Goal: Task Accomplishment & Management: Manage account settings

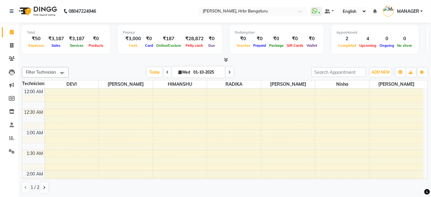
scroll to position [732, 0]
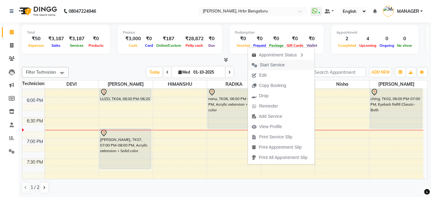
click at [268, 66] on span "Start Service" at bounding box center [272, 65] width 25 height 7
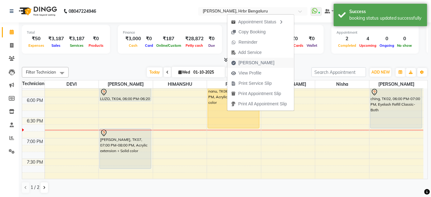
click at [256, 62] on span "Mark Done" at bounding box center [256, 63] width 36 height 7
select select "service"
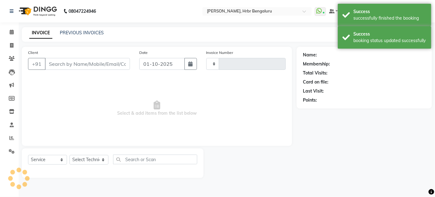
type input "1247"
select select "3771"
type input "87******23"
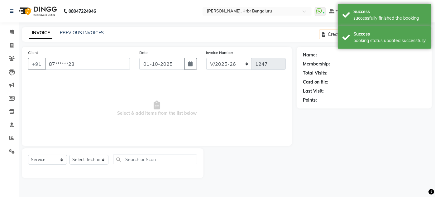
select select "87457"
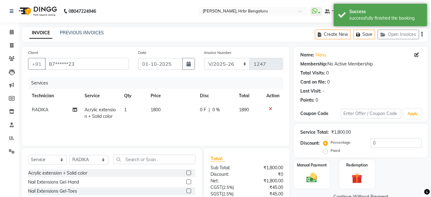
click at [34, 112] on td "RADIKA" at bounding box center [54, 113] width 53 height 21
select select "87457"
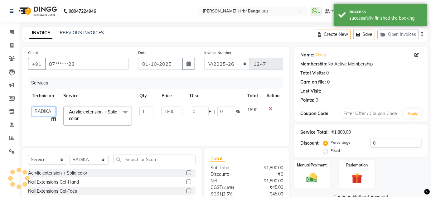
click at [36, 109] on select "adesh DEVI HIMANSHU jyothi KEVIN MANAGER nisha RADIKA RITESH SAPNA" at bounding box center [44, 112] width 24 height 10
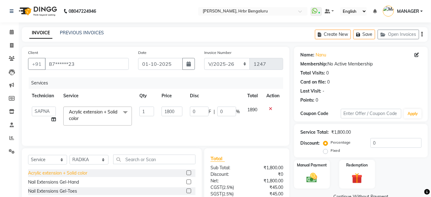
select select "91480"
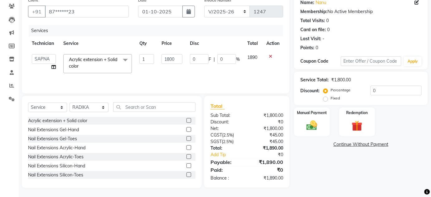
click at [330, 98] on label "Fixed" at bounding box center [334, 98] width 9 height 6
click at [326, 98] on input "Fixed" at bounding box center [326, 98] width 4 height 4
radio input "true"
click at [381, 88] on input "0" at bounding box center [395, 91] width 51 height 10
type input "02"
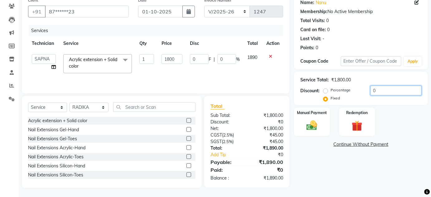
type input "2"
type input "0.11"
type input "021"
type input "21"
type input "1.17"
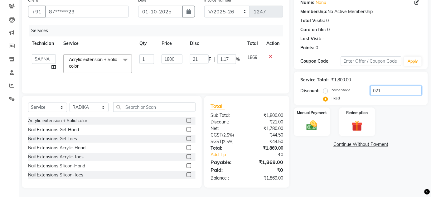
type input "0212"
type input "212"
type input "11.78"
click at [375, 88] on input "0212" at bounding box center [395, 91] width 51 height 10
type input "212"
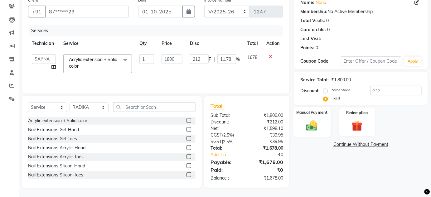
click at [322, 120] on div "Manual Payment" at bounding box center [311, 122] width 37 height 30
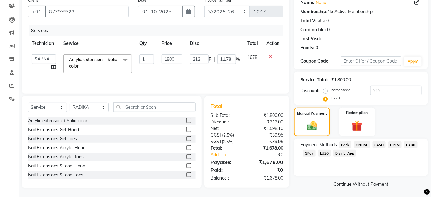
click at [412, 144] on span "CARD" at bounding box center [410, 144] width 13 height 7
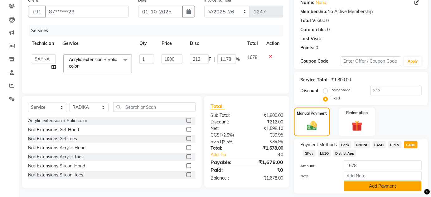
click at [368, 186] on button "Add Payment" at bounding box center [383, 186] width 78 height 10
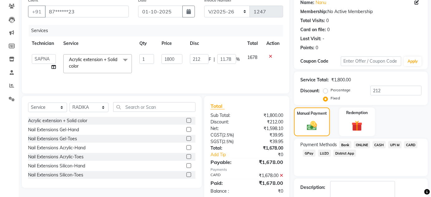
scroll to position [88, 0]
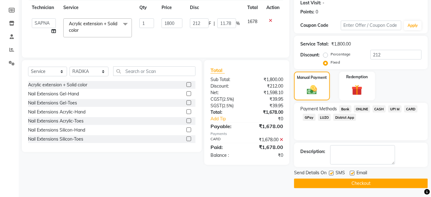
click at [358, 181] on button "Checkout" at bounding box center [361, 184] width 134 height 10
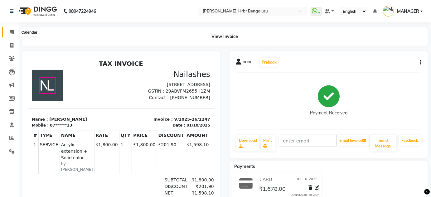
click at [11, 33] on icon at bounding box center [12, 32] width 4 height 5
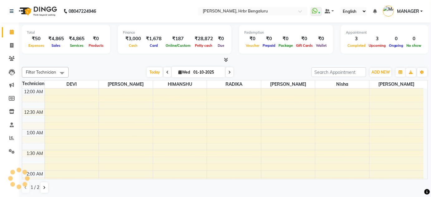
scroll to position [244, 0]
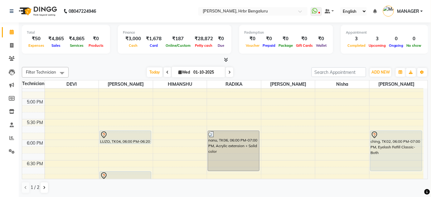
scroll to position [694, 0]
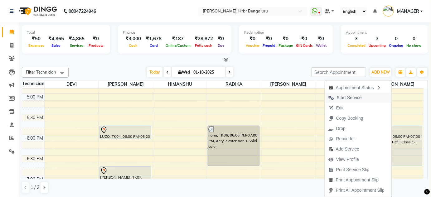
click at [354, 97] on span "Start Service" at bounding box center [349, 97] width 25 height 7
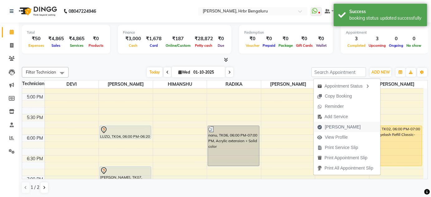
click at [338, 124] on span "Mark Done" at bounding box center [343, 127] width 36 height 7
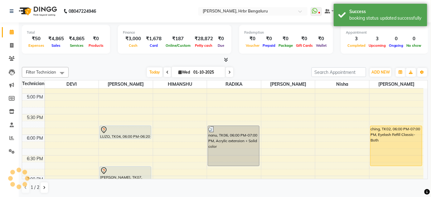
select select "service"
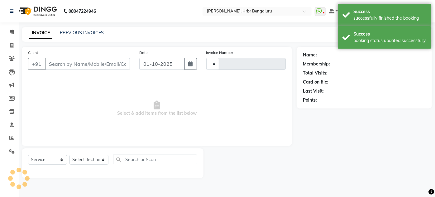
type input "1248"
select select "3771"
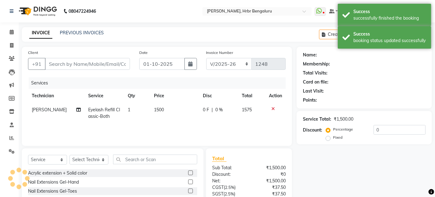
type input "69******46"
select select "93083"
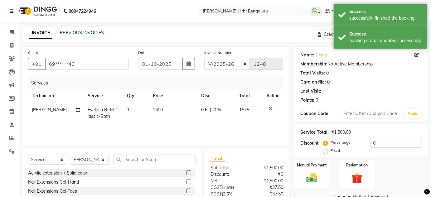
scroll to position [52, 0]
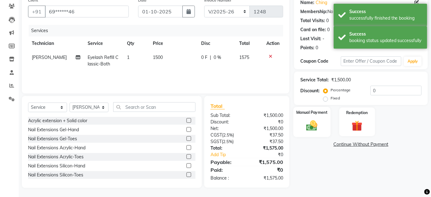
click at [313, 119] on img at bounding box center [312, 125] width 18 height 13
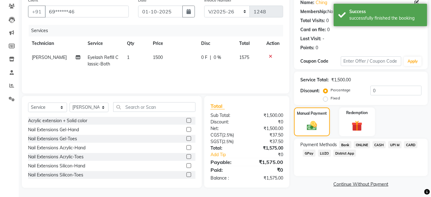
click at [361, 141] on span "ONLINE" at bounding box center [362, 144] width 16 height 7
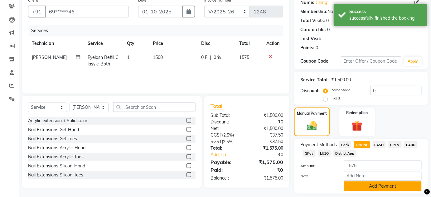
click at [378, 185] on button "Add Payment" at bounding box center [383, 186] width 78 height 10
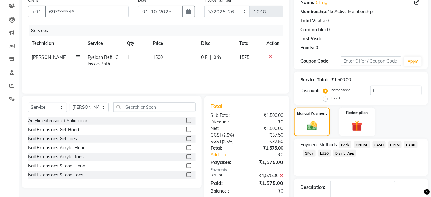
scroll to position [88, 0]
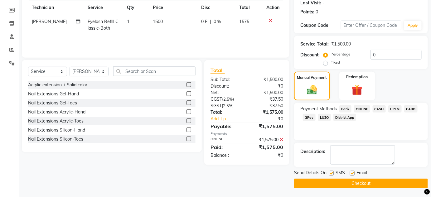
click at [353, 181] on button "Checkout" at bounding box center [361, 184] width 134 height 10
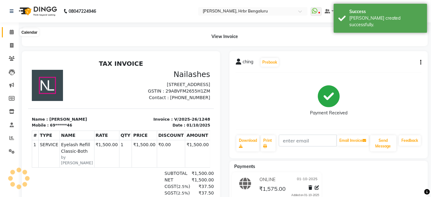
click at [12, 33] on icon at bounding box center [12, 32] width 4 height 5
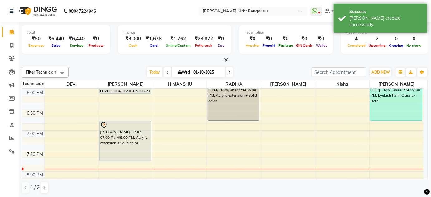
scroll to position [734, 0]
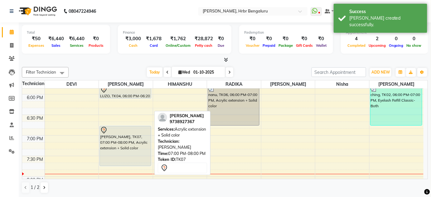
click at [129, 145] on div "SHERLY, TK07, 07:00 PM-08:00 PM, Acrylic extension + Solid color" at bounding box center [125, 146] width 51 height 40
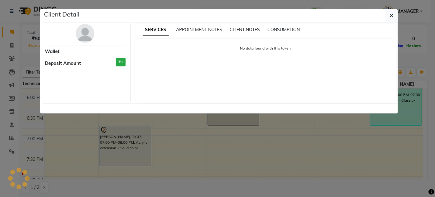
select select "7"
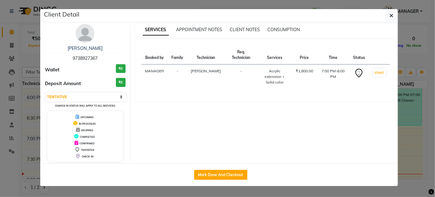
click at [84, 58] on span "9738927367" at bounding box center [85, 58] width 25 height 6
copy span "9738927367"
click at [24, 53] on ngb-modal-window "Client Detail SHERLY 9738927367 Wallet ₹0 Deposit Amount ₹0 Select IN SERVICE C…" at bounding box center [217, 98] width 435 height 197
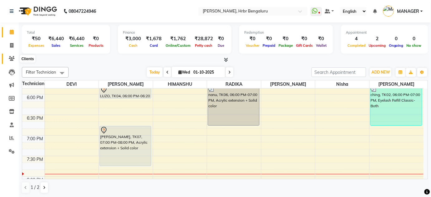
click at [12, 58] on icon at bounding box center [12, 58] width 6 height 5
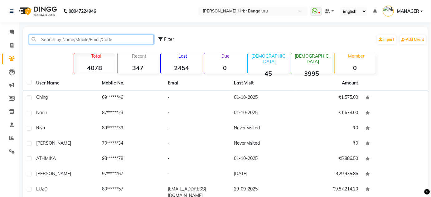
click at [60, 40] on input "text" at bounding box center [91, 40] width 125 height 10
paste input "9738927367"
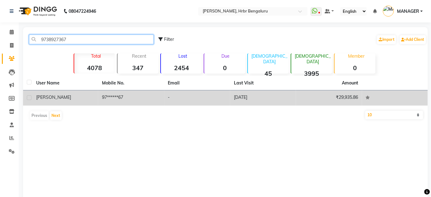
type input "9738927367"
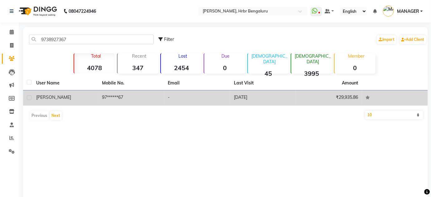
click at [166, 98] on td "-" at bounding box center [197, 97] width 66 height 15
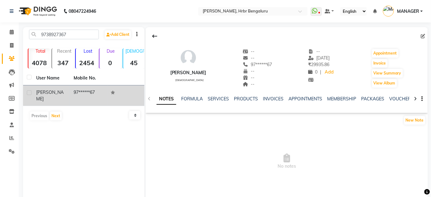
scroll to position [26, 0]
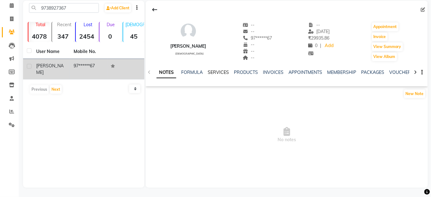
click at [212, 72] on link "SERVICES" at bounding box center [218, 72] width 21 height 6
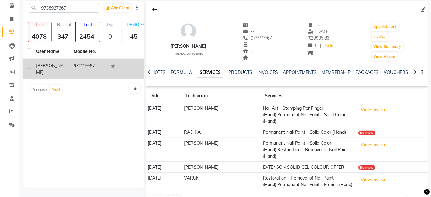
scroll to position [52, 0]
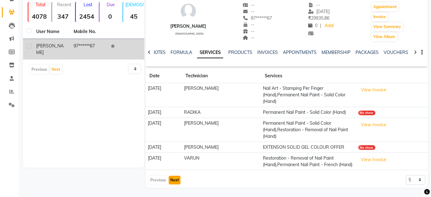
click at [171, 181] on button "Next" at bounding box center [175, 180] width 12 height 9
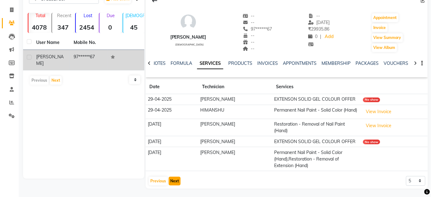
click at [174, 180] on button "Next" at bounding box center [175, 181] width 12 height 9
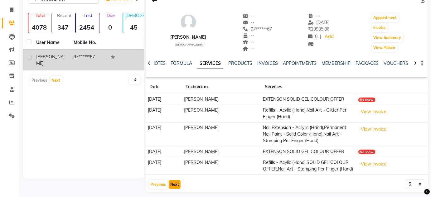
scroll to position [45, 0]
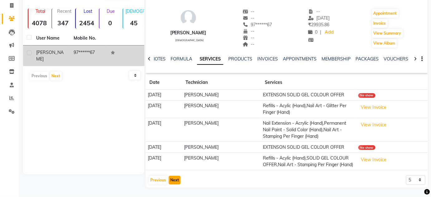
click at [175, 179] on button "Next" at bounding box center [175, 180] width 12 height 9
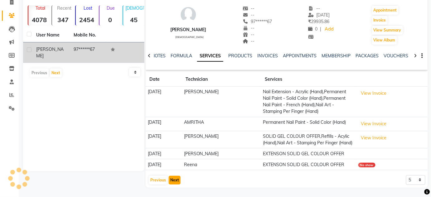
scroll to position [49, 0]
click at [177, 179] on button "Next" at bounding box center [175, 180] width 12 height 9
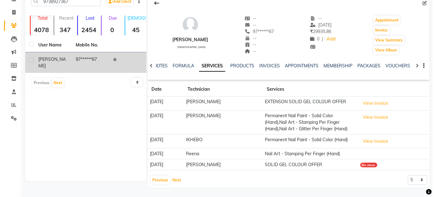
scroll to position [32, 0]
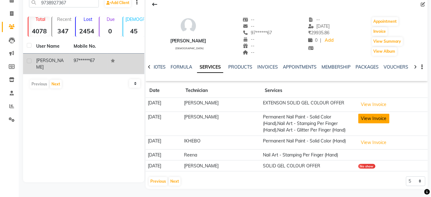
click at [375, 118] on button "View Invoice" at bounding box center [373, 119] width 31 height 10
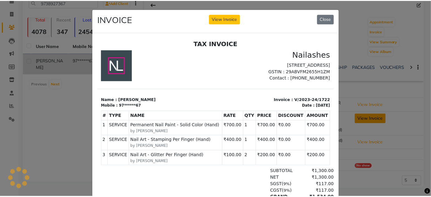
scroll to position [0, 0]
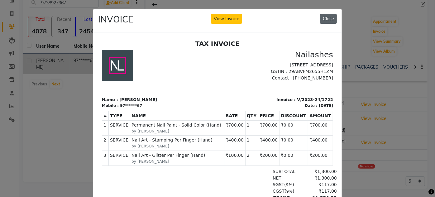
click at [326, 17] on button "Close" at bounding box center [328, 19] width 17 height 10
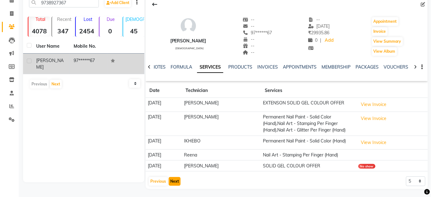
click at [173, 179] on button "Next" at bounding box center [175, 181] width 12 height 9
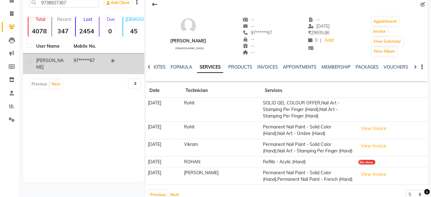
scroll to position [59, 0]
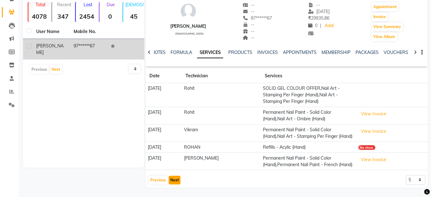
click at [172, 179] on button "Next" at bounding box center [175, 180] width 12 height 9
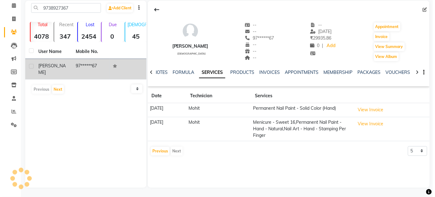
scroll to position [26, 0]
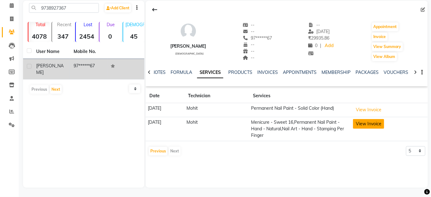
click at [372, 124] on button "View Invoice" at bounding box center [368, 124] width 31 height 10
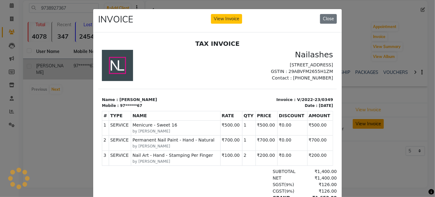
scroll to position [0, 0]
click at [326, 17] on button "Close" at bounding box center [328, 19] width 17 height 10
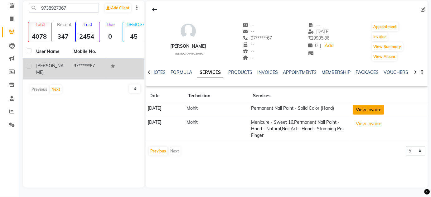
click at [378, 108] on button "View Invoice" at bounding box center [368, 110] width 31 height 10
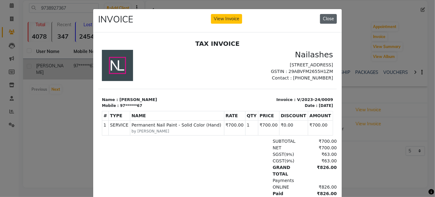
click at [327, 18] on button "Close" at bounding box center [328, 19] width 17 height 10
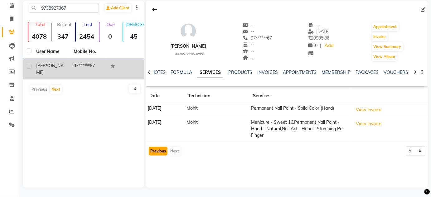
click at [155, 153] on button "Previous" at bounding box center [158, 151] width 19 height 9
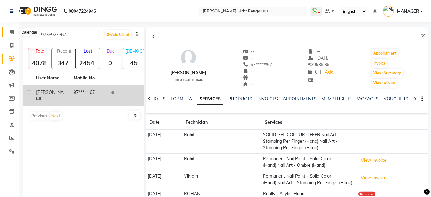
click at [11, 32] on icon at bounding box center [12, 32] width 4 height 5
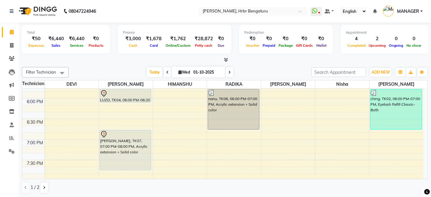
scroll to position [733, 0]
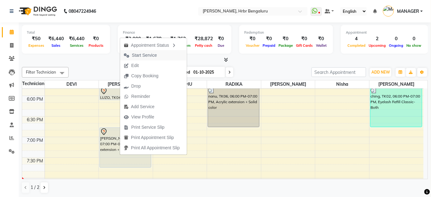
click at [142, 54] on span "Start Service" at bounding box center [144, 55] width 25 height 7
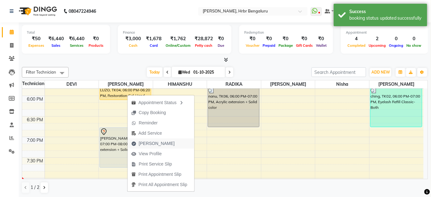
click at [145, 145] on span "Mark Done" at bounding box center [157, 143] width 36 height 7
select select "service"
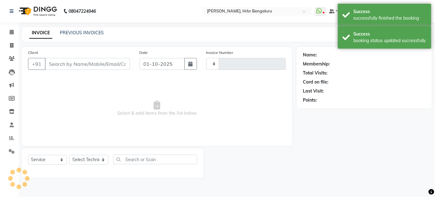
type input "1249"
select select "3771"
type input "80******57"
select select "77431"
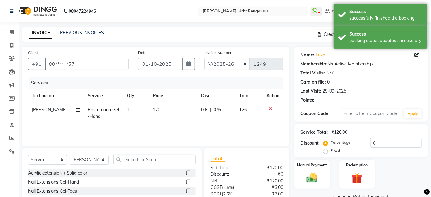
click at [155, 123] on td "120" at bounding box center [173, 113] width 48 height 21
select select "77431"
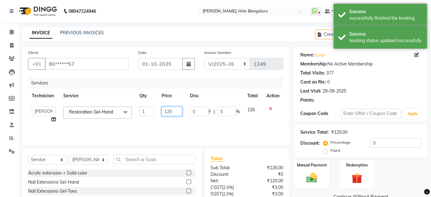
click at [175, 109] on input "120" at bounding box center [171, 112] width 21 height 10
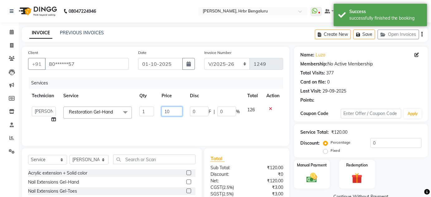
type input "100"
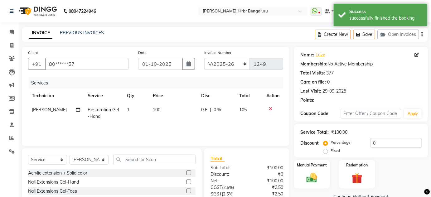
click at [170, 120] on td "100" at bounding box center [173, 113] width 48 height 21
select select "77431"
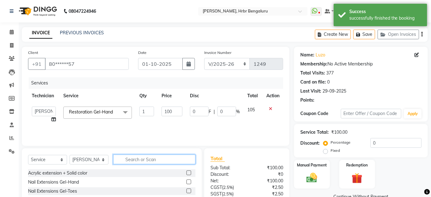
click at [140, 158] on input "text" at bounding box center [154, 160] width 82 height 10
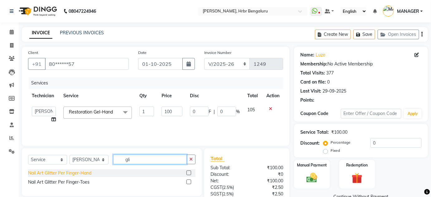
type input "gli"
click at [67, 175] on div "Nail Art Glitter Per Finger-Hand" at bounding box center [59, 173] width 63 height 7
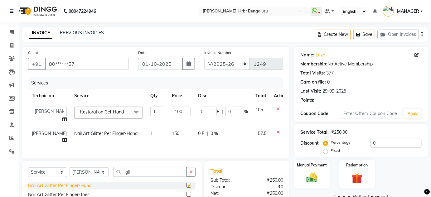
checkbox input "false"
click at [172, 131] on span "150" at bounding box center [175, 134] width 7 height 6
select select "77431"
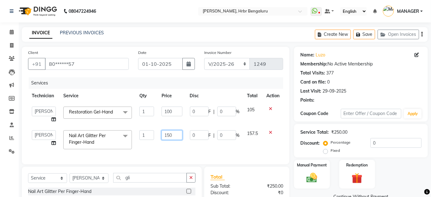
click at [177, 134] on input "150" at bounding box center [171, 135] width 21 height 10
type input "100"
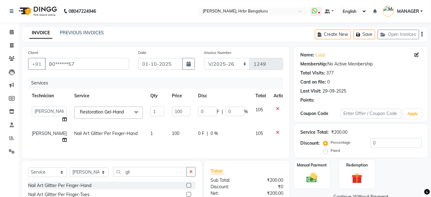
click at [146, 132] on td "1" at bounding box center [156, 136] width 21 height 21
select select "77431"
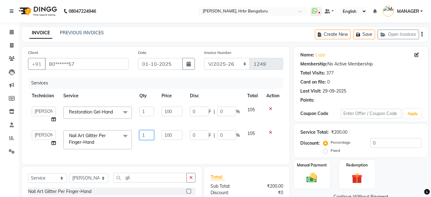
click at [145, 132] on input "1" at bounding box center [146, 135] width 15 height 10
type input "10"
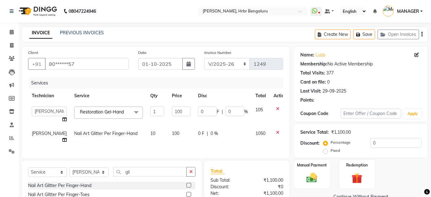
click at [146, 145] on div "Services Technician Service Qty Price Disc Total Action adesh DEVI HIMANSHU jyo…" at bounding box center [155, 114] width 255 height 75
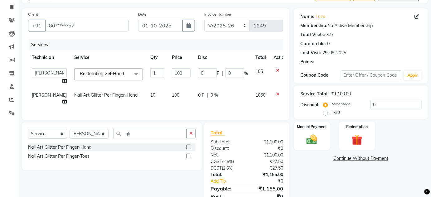
scroll to position [62, 0]
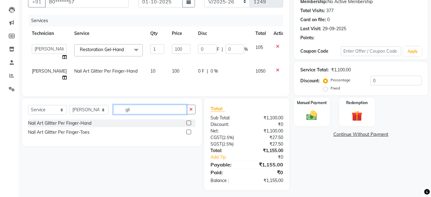
click at [133, 108] on input "gli" at bounding box center [150, 110] width 74 height 10
type input "g"
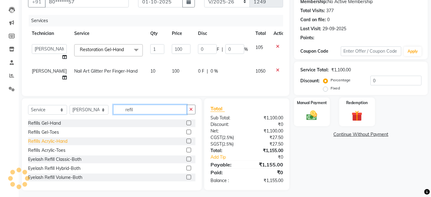
type input "refil"
click at [49, 138] on div "Refills Acrylic-Hand" at bounding box center [47, 141] width 39 height 7
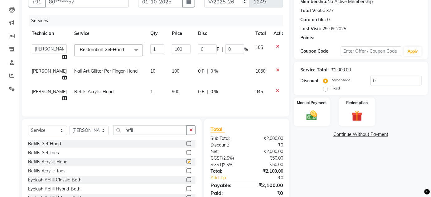
checkbox input "false"
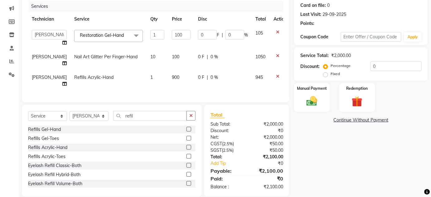
click at [172, 74] on span "900" at bounding box center [175, 77] width 7 height 6
select select "77431"
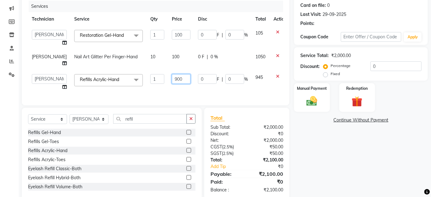
click at [172, 74] on input "900" at bounding box center [181, 79] width 19 height 10
type input "800"
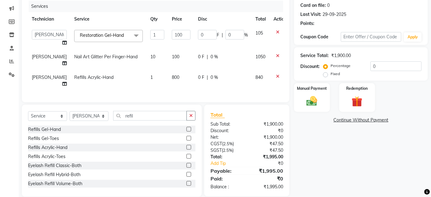
click at [175, 83] on div "Services Technician Service Qty Price Disc Total Action adesh DEVI HIMANSHU jyo…" at bounding box center [155, 48] width 255 height 95
click at [373, 100] on div "Redemption" at bounding box center [356, 98] width 37 height 30
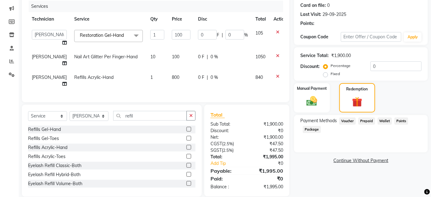
click at [360, 120] on span "Prepaid" at bounding box center [366, 120] width 17 height 7
click at [367, 119] on span "Prepaid" at bounding box center [366, 120] width 17 height 7
click at [366, 121] on span "Prepaid" at bounding box center [366, 120] width 17 height 7
click at [313, 101] on img at bounding box center [312, 101] width 18 height 13
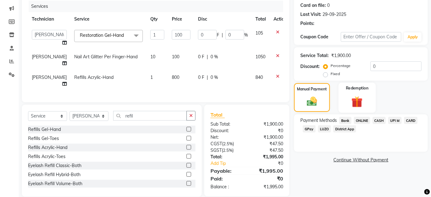
click at [365, 97] on img at bounding box center [357, 102] width 18 height 14
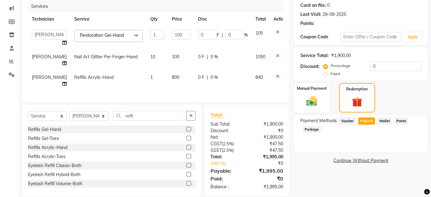
click at [366, 122] on span "Prepaid" at bounding box center [366, 120] width 17 height 7
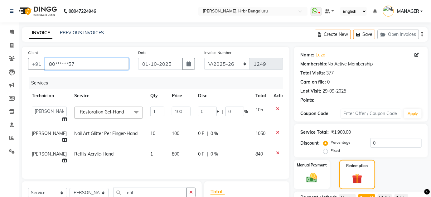
click at [77, 59] on input "80******57" at bounding box center [87, 64] width 84 height 12
type input "8"
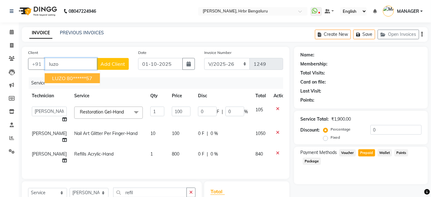
click at [67, 81] on ngb-highlight "80******57" at bounding box center [80, 78] width 26 height 6
type input "80******57"
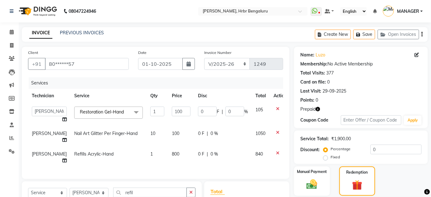
scroll to position [77, 0]
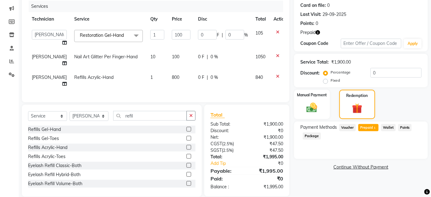
click at [371, 126] on span "Prepaid 1" at bounding box center [368, 127] width 20 height 7
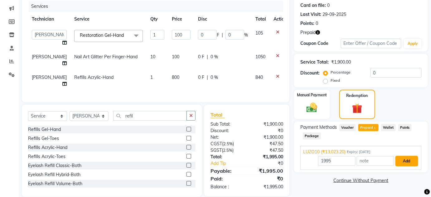
click at [402, 162] on button "Add" at bounding box center [406, 161] width 23 height 11
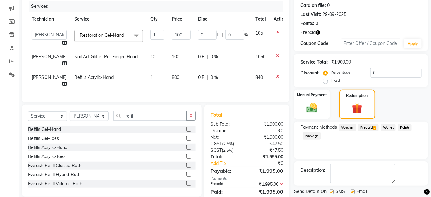
scroll to position [95, 0]
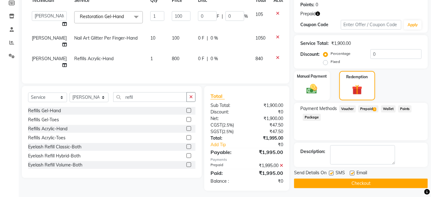
click at [336, 179] on button "Checkout" at bounding box center [361, 184] width 134 height 10
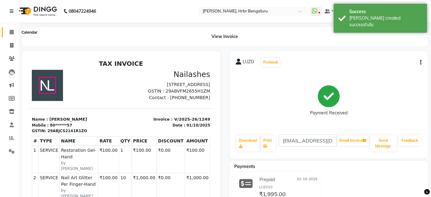
click at [11, 34] on icon at bounding box center [12, 32] width 4 height 5
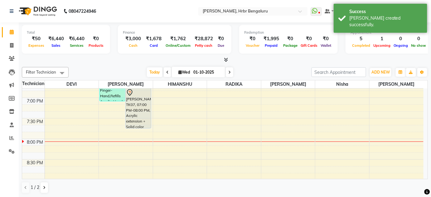
scroll to position [803, 0]
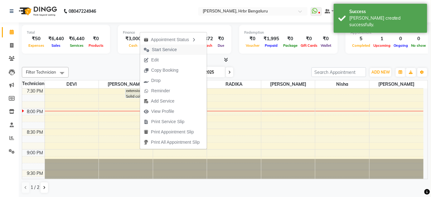
click at [168, 48] on span "Start Service" at bounding box center [164, 49] width 25 height 7
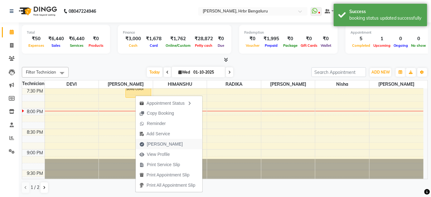
click at [159, 142] on span "Mark Done" at bounding box center [165, 144] width 36 height 7
select select "service"
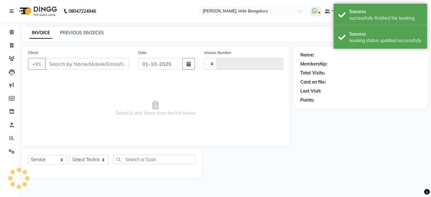
type input "1250"
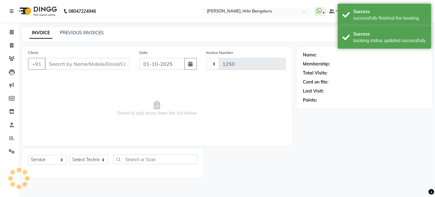
select select "3771"
type input "97******67"
select select "77431"
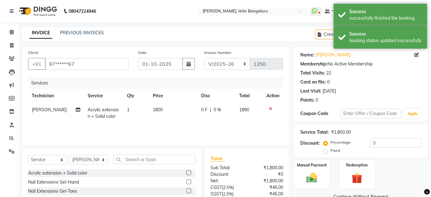
click at [39, 108] on span "[PERSON_NAME]" at bounding box center [49, 110] width 35 height 6
select select "77431"
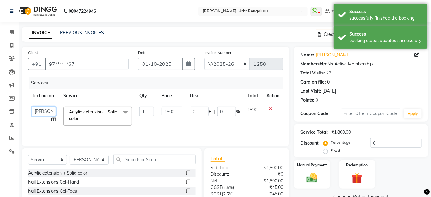
click at [39, 108] on select "adesh DEVI HIMANSHU jyothi KEVIN MANAGER nisha RADIKA RITESH SAPNA" at bounding box center [44, 112] width 24 height 10
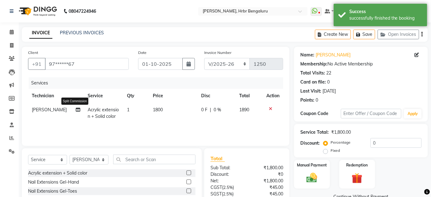
click at [76, 111] on icon at bounding box center [78, 109] width 4 height 4
select select "77431"
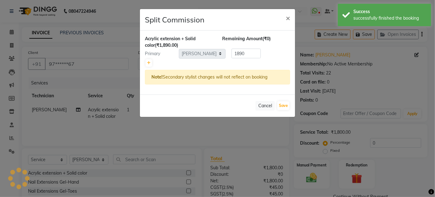
click at [93, 111] on ngb-modal-window "Split Commission × Acrylic extension + Solid color (₹1,890.00) Remaining Amount…" at bounding box center [217, 98] width 435 height 197
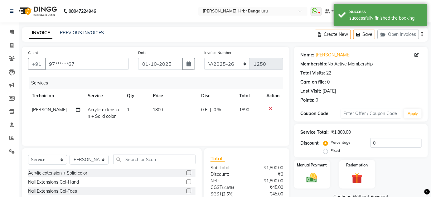
click at [93, 111] on span "Acrylic extension + Solid color" at bounding box center [103, 113] width 31 height 12
select select "77431"
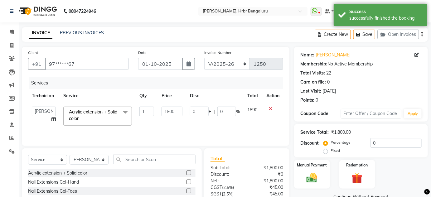
click at [88, 123] on span "Acrylic extension + Solid color x" at bounding box center [95, 116] width 56 height 15
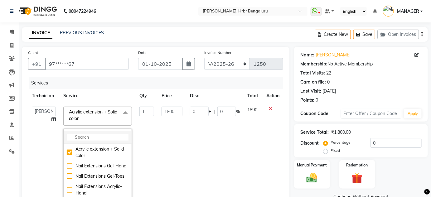
click at [84, 132] on li at bounding box center [98, 137] width 68 height 13
click at [83, 136] on input "multiselect-search" at bounding box center [98, 137] width 62 height 7
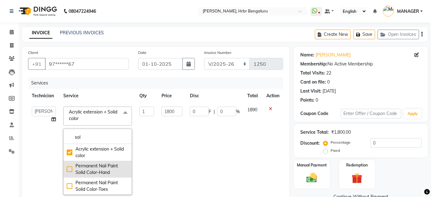
type input "sol"
click at [91, 172] on div "Permanent Nail Paint Solid Color-Hand" at bounding box center [98, 169] width 62 height 13
checkbox input "false"
checkbox input "true"
type input "700"
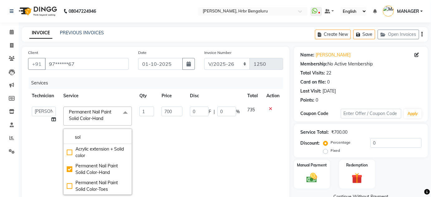
click at [181, 143] on td "700" at bounding box center [172, 151] width 28 height 96
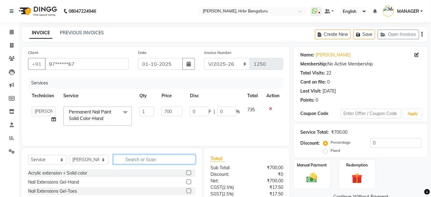
click at [143, 161] on input "text" at bounding box center [154, 160] width 82 height 10
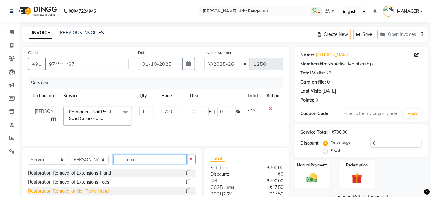
type input "remo"
click at [65, 193] on div "Restoration Removal of Nail Paint-Hand" at bounding box center [68, 191] width 80 height 7
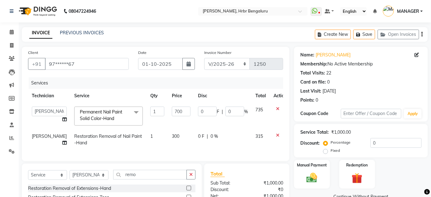
checkbox input "false"
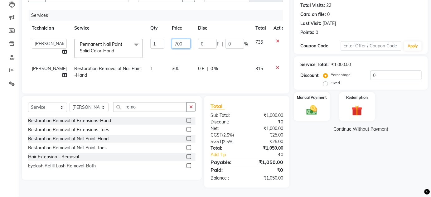
click at [172, 40] on input "700" at bounding box center [181, 44] width 19 height 10
type input "7"
type input "4"
type input "599"
click at [172, 44] on input "599" at bounding box center [181, 44] width 19 height 10
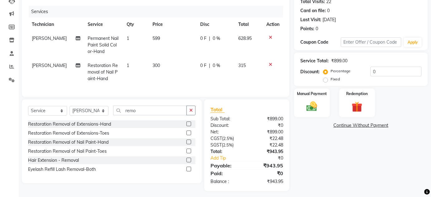
click at [168, 48] on td "599" at bounding box center [173, 44] width 48 height 27
select select "77431"
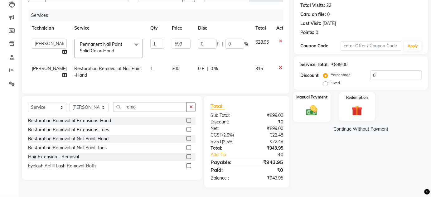
click at [309, 108] on img at bounding box center [312, 110] width 18 height 13
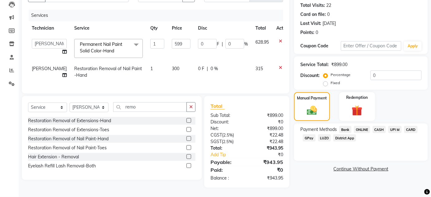
click at [379, 126] on span "CASH" at bounding box center [378, 129] width 13 height 7
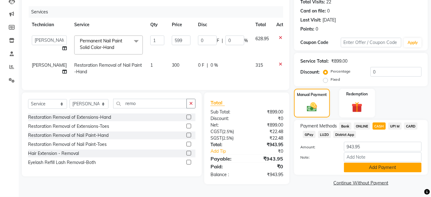
click at [368, 166] on button "Add Payment" at bounding box center [383, 168] width 78 height 10
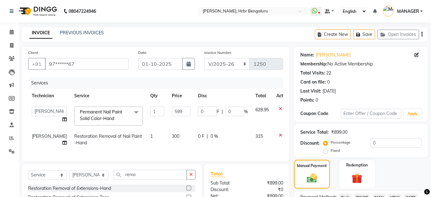
scroll to position [93, 0]
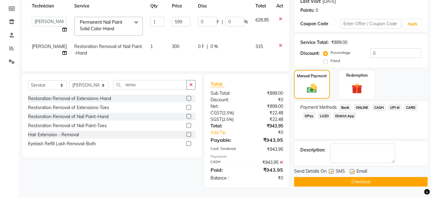
click at [334, 182] on button "Checkout" at bounding box center [361, 182] width 134 height 10
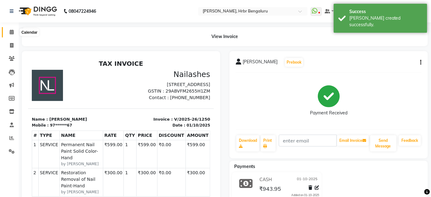
click at [9, 32] on span at bounding box center [11, 32] width 11 height 7
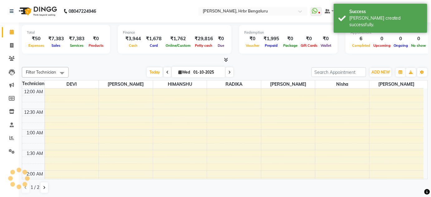
scroll to position [791, 0]
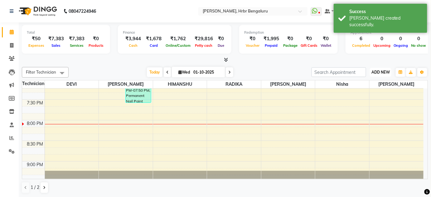
click at [374, 72] on span "ADD NEW" at bounding box center [380, 72] width 18 height 5
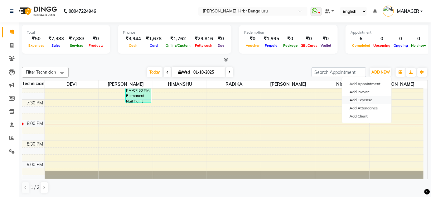
click at [356, 100] on link "Add Expense" at bounding box center [366, 100] width 49 height 8
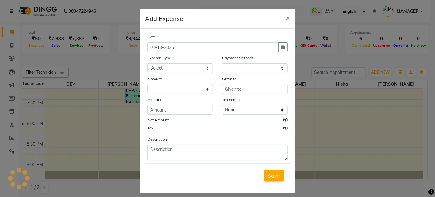
select select "1"
select select "1935"
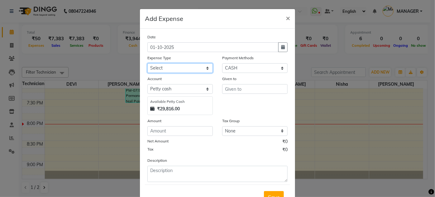
click at [172, 71] on select "Select acetone Advance Salary bank deposite Battery cell BBMP Beauty products B…" at bounding box center [179, 68] width 65 height 10
select select "16261"
click at [147, 63] on select "Select acetone Advance Salary bank deposite Battery cell BBMP Beauty products B…" at bounding box center [179, 68] width 65 height 10
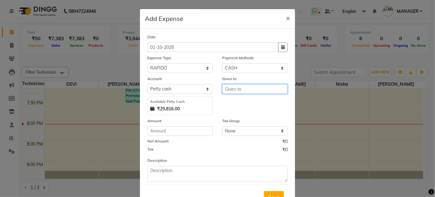
click at [255, 88] on input "text" at bounding box center [254, 89] width 65 height 10
type input "[PERSON_NAME]"
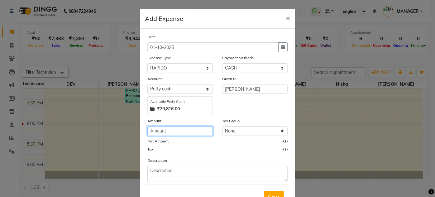
click at [172, 128] on input "number" at bounding box center [179, 131] width 65 height 10
type input "327"
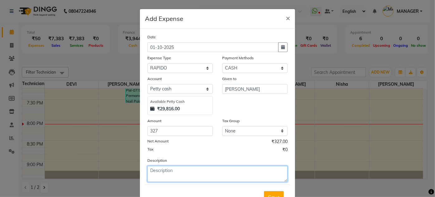
click at [160, 174] on textarea at bounding box center [217, 174] width 140 height 16
type textarea "rapido"
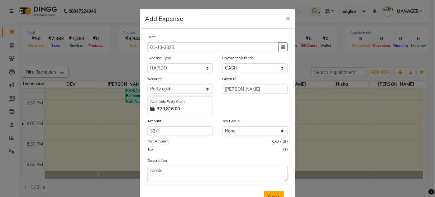
click at [272, 191] on button "Save" at bounding box center [274, 197] width 20 height 12
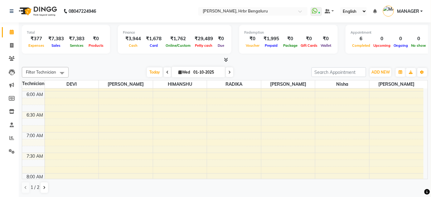
click at [224, 58] on icon at bounding box center [226, 59] width 4 height 5
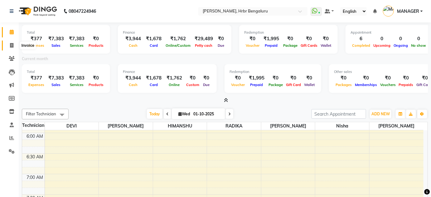
click at [13, 45] on span at bounding box center [11, 45] width 11 height 7
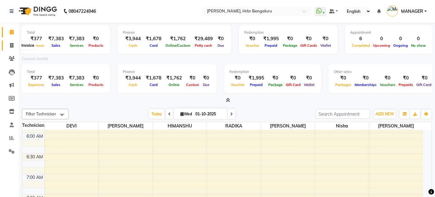
select select "service"
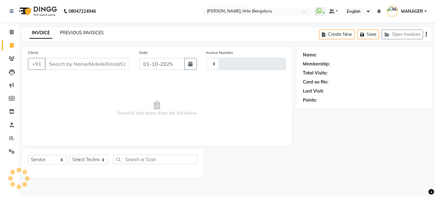
type input "1251"
select select "3771"
click at [74, 33] on link "PREVIOUS INVOICES" at bounding box center [82, 33] width 44 height 6
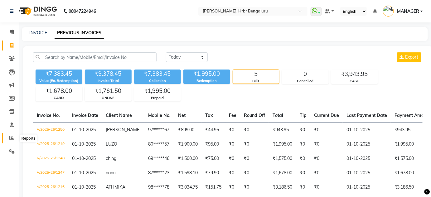
click at [10, 141] on span at bounding box center [11, 138] width 11 height 7
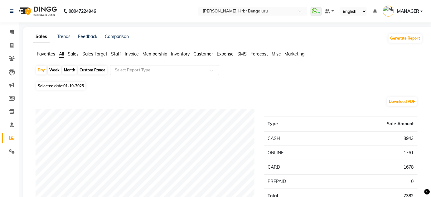
click at [198, 55] on span "Customer" at bounding box center [203, 54] width 20 height 6
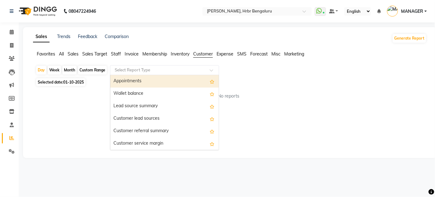
click at [215, 72] on span at bounding box center [214, 72] width 8 height 6
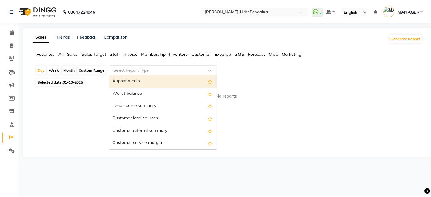
scroll to position [87, 0]
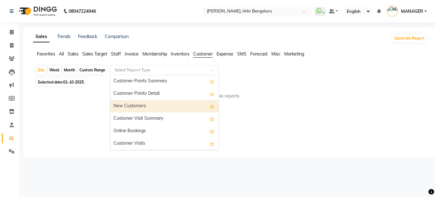
click at [168, 108] on div "New Customers" at bounding box center [164, 106] width 108 height 12
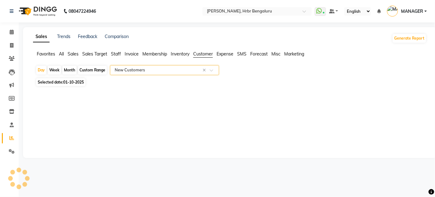
select select "filtered_report"
select select "csv"
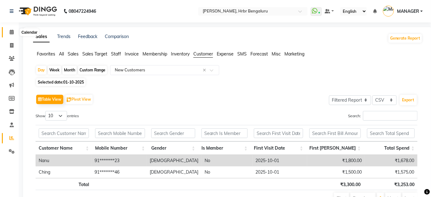
click at [11, 31] on icon at bounding box center [12, 32] width 4 height 5
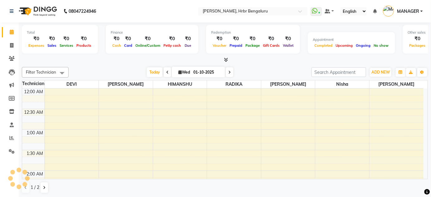
scroll to position [244, 0]
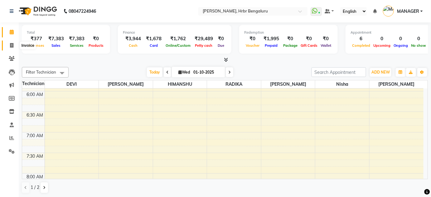
click at [12, 46] on icon at bounding box center [11, 45] width 3 height 5
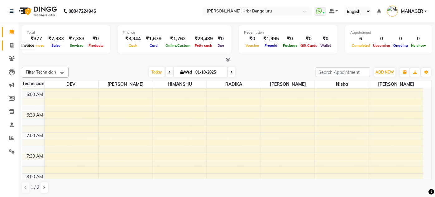
select select "3771"
select select "service"
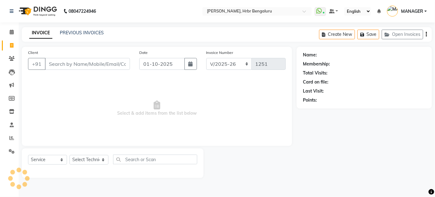
click at [92, 60] on input "Client" at bounding box center [87, 64] width 85 height 12
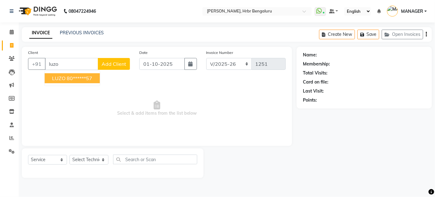
click at [96, 75] on button "LUZO 80******57" at bounding box center [72, 78] width 55 height 10
type input "80******57"
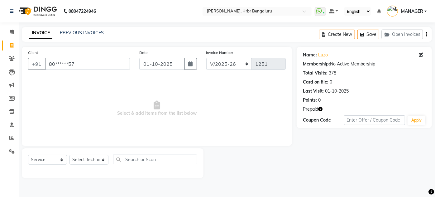
click at [321, 109] on icon "button" at bounding box center [320, 109] width 4 height 4
click at [10, 33] on icon at bounding box center [12, 32] width 4 height 5
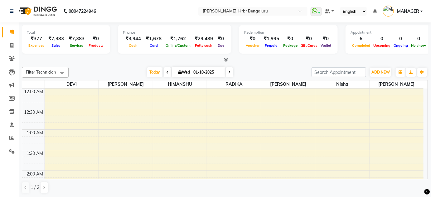
scroll to position [244, 0]
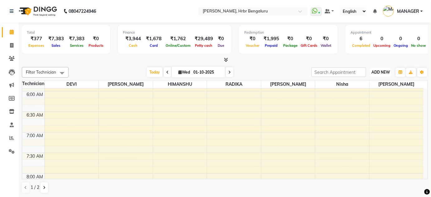
click at [379, 73] on span "ADD NEW" at bounding box center [380, 72] width 18 height 5
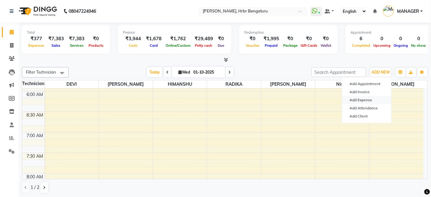
click at [367, 101] on link "Add Expense" at bounding box center [366, 100] width 49 height 8
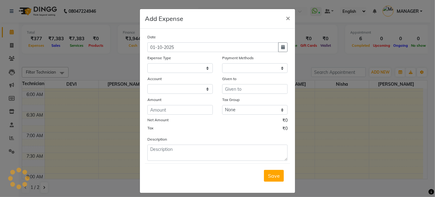
select select
select select "1"
select select "1935"
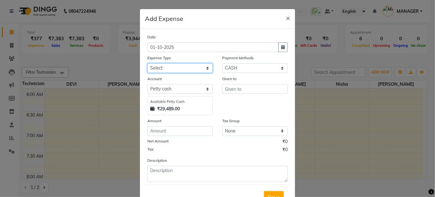
click at [202, 70] on select "Select acetone Advance Salary bank deposite Battery cell BBMP Beauty products B…" at bounding box center [179, 68] width 65 height 10
select select "5212"
click at [147, 63] on select "Select acetone Advance Salary bank deposite Battery cell BBMP Beauty products B…" at bounding box center [179, 68] width 65 height 10
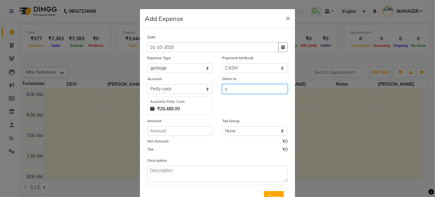
click at [241, 91] on input "s" at bounding box center [254, 89] width 65 height 10
type input "security"
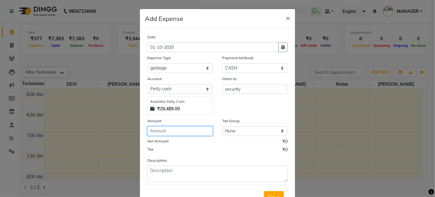
click at [156, 130] on input "number" at bounding box center [179, 131] width 65 height 10
type input "600"
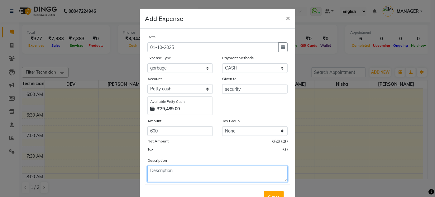
click at [155, 169] on textarea at bounding box center [217, 174] width 140 height 16
type textarea "garbage, standee everyday"
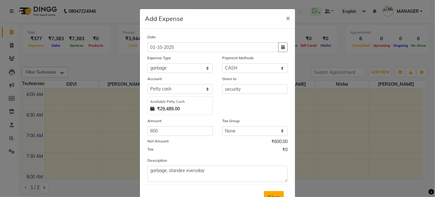
click at [270, 194] on span "Save" at bounding box center [274, 197] width 12 height 6
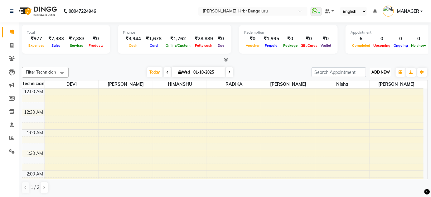
click at [372, 69] on button "ADD NEW Toggle Dropdown" at bounding box center [380, 72] width 21 height 9
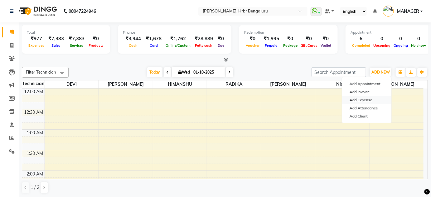
click at [360, 100] on link "Add Expense" at bounding box center [366, 100] width 49 height 8
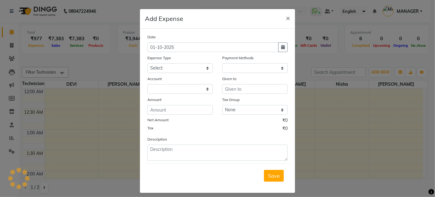
select select "1"
select select "1935"
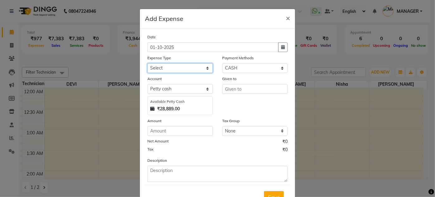
click at [190, 71] on select "Select acetone Advance Salary bank deposite Battery cell BBMP Beauty products B…" at bounding box center [179, 68] width 65 height 10
select select "3130"
click at [147, 63] on select "Select acetone Advance Salary bank deposite Battery cell BBMP Beauty products B…" at bounding box center [179, 68] width 65 height 10
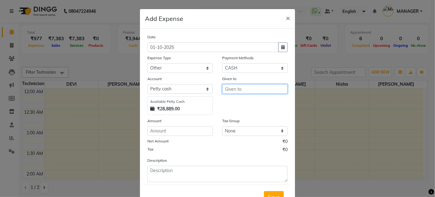
click at [250, 90] on input "text" at bounding box center [254, 89] width 65 height 10
type input "nirmala"
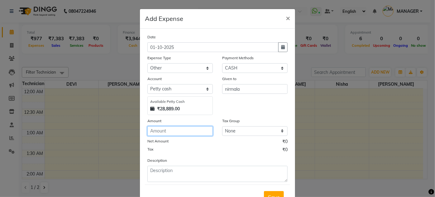
click at [147, 130] on input "number" at bounding box center [179, 131] width 65 height 10
type input "20"
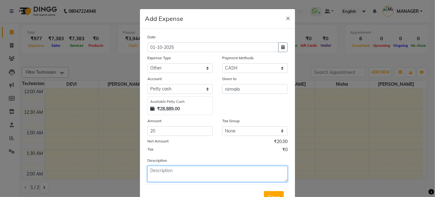
click at [160, 170] on textarea at bounding box center [217, 174] width 140 height 16
type textarea "lemon"
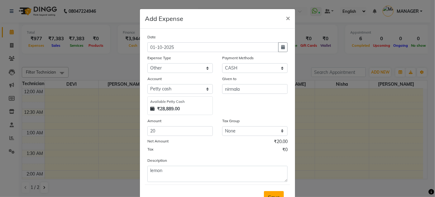
click at [270, 194] on span "Save" at bounding box center [274, 197] width 12 height 6
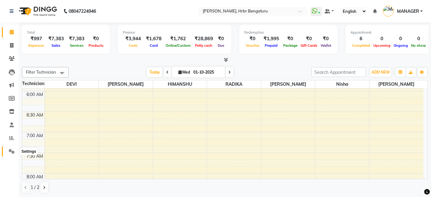
click at [10, 154] on span at bounding box center [11, 151] width 11 height 7
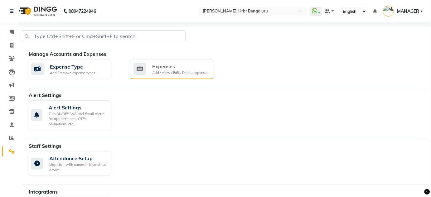
click at [166, 65] on div "Expenses" at bounding box center [180, 66] width 56 height 7
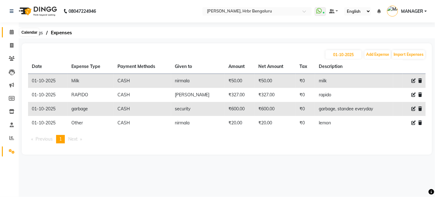
click at [12, 33] on icon at bounding box center [12, 32] width 4 height 5
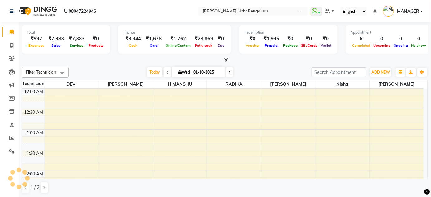
scroll to position [244, 0]
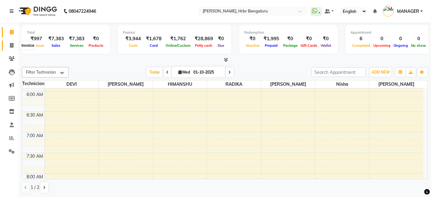
click at [13, 45] on icon at bounding box center [11, 45] width 3 height 5
select select "service"
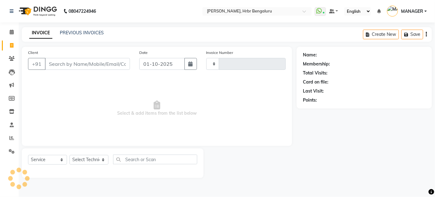
type input "1251"
select select "3771"
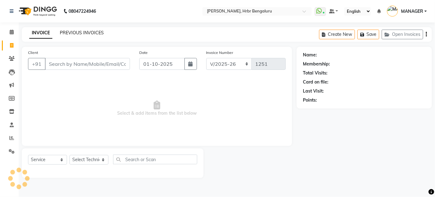
click at [84, 31] on link "PREVIOUS INVOICES" at bounding box center [82, 33] width 44 height 6
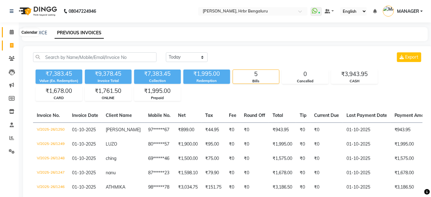
click at [10, 31] on icon at bounding box center [12, 32] width 4 height 5
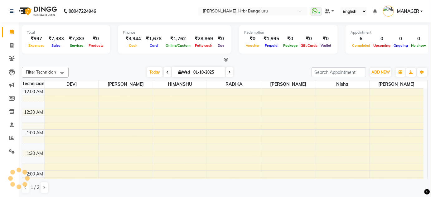
scroll to position [244, 0]
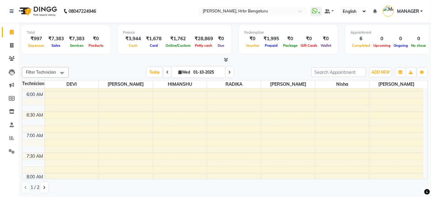
click at [226, 59] on icon at bounding box center [226, 59] width 4 height 5
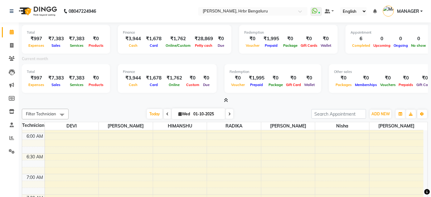
click at [226, 113] on span at bounding box center [229, 114] width 7 height 10
type input "02-10-2025"
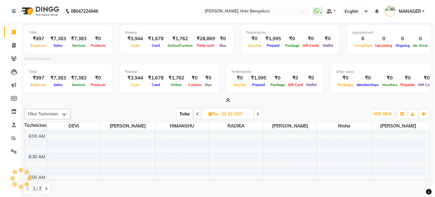
scroll to position [813, 0]
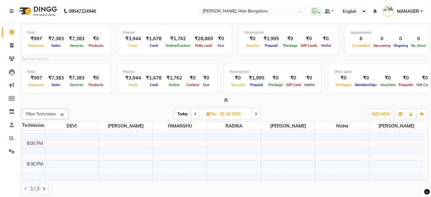
click at [226, 101] on icon at bounding box center [226, 100] width 4 height 5
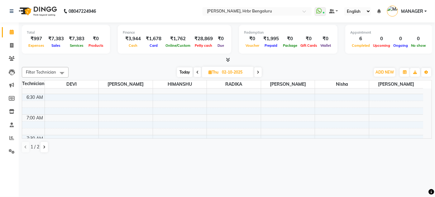
scroll to position [267, 0]
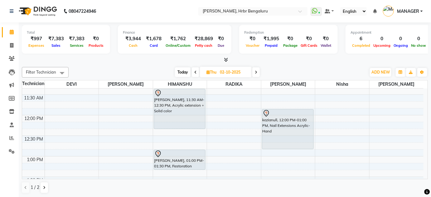
scroll to position [464, 0]
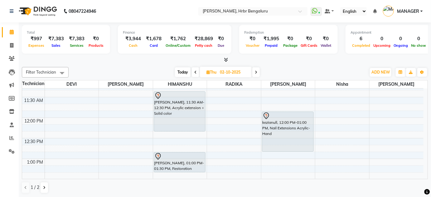
click at [256, 72] on icon at bounding box center [256, 72] width 2 height 4
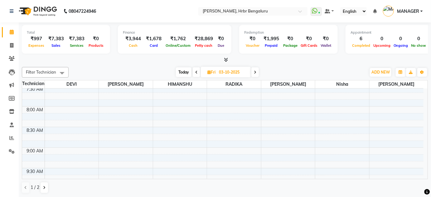
scroll to position [374, 0]
click at [176, 68] on span "Today" at bounding box center [184, 72] width 16 height 10
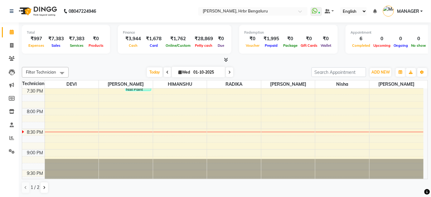
click at [228, 71] on icon at bounding box center [229, 72] width 2 height 4
type input "02-10-2025"
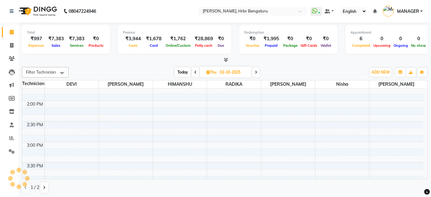
scroll to position [568, 0]
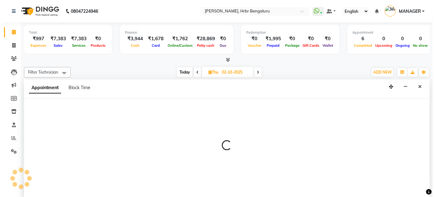
scroll to position [0, 0]
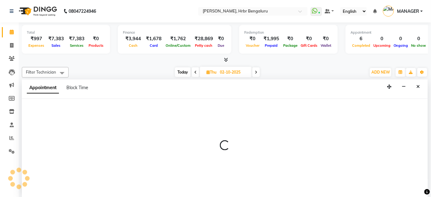
select select "77431"
select select "tentative"
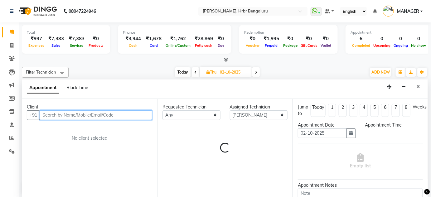
select select "900"
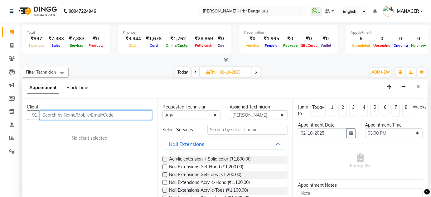
click at [77, 115] on input "text" at bounding box center [96, 115] width 112 height 10
type input "9654163536"
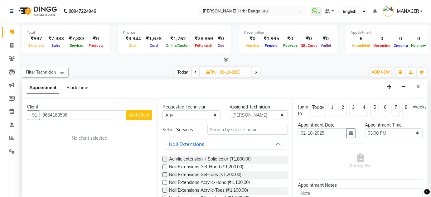
click at [149, 115] on span "Add Client" at bounding box center [139, 115] width 21 height 6
select select "21"
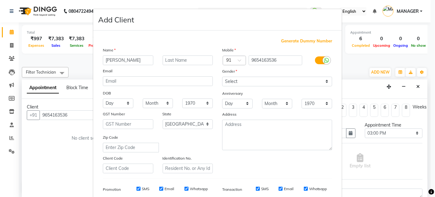
type input "[PERSON_NAME]"
click at [257, 79] on select "Select [DEMOGRAPHIC_DATA] [DEMOGRAPHIC_DATA] Other Prefer Not To Say" at bounding box center [277, 82] width 110 height 10
select select "[DEMOGRAPHIC_DATA]"
click at [222, 77] on select "Select [DEMOGRAPHIC_DATA] [DEMOGRAPHIC_DATA] Other Prefer Not To Say" at bounding box center [277, 82] width 110 height 10
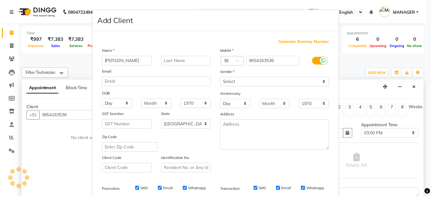
scroll to position [90, 0]
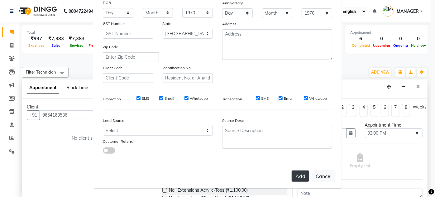
click at [292, 180] on button "Add" at bounding box center [300, 175] width 17 height 11
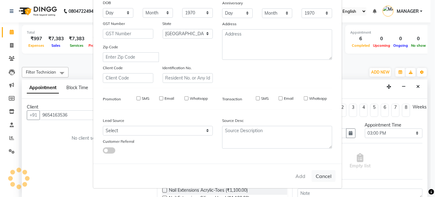
type input "96******36"
select select
select select "null"
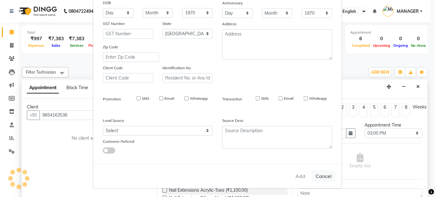
select select
checkbox input "false"
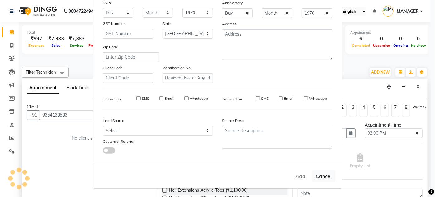
checkbox input "false"
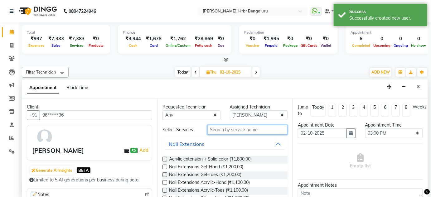
click at [220, 126] on input "text" at bounding box center [247, 130] width 80 height 10
type input "ex"
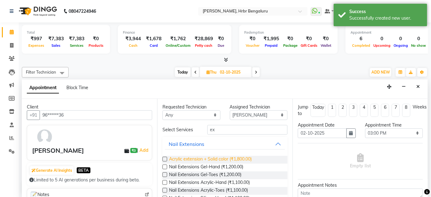
click at [212, 156] on span "Acrylic extension + Solid color (₹1,800.00)" at bounding box center [210, 160] width 83 height 8
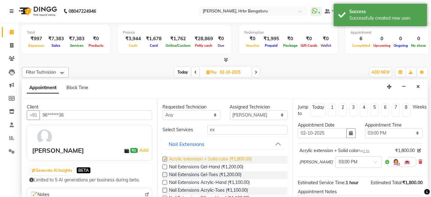
checkbox input "false"
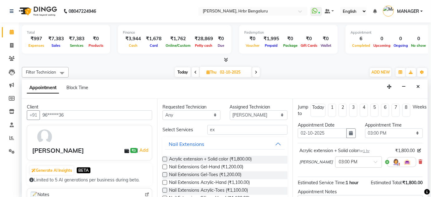
scroll to position [65, 0]
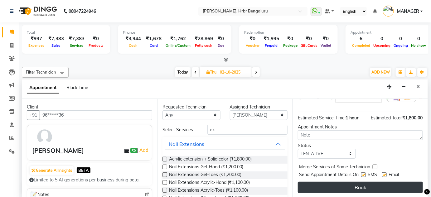
click at [339, 186] on button "Book" at bounding box center [360, 187] width 125 height 11
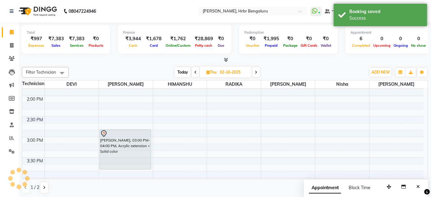
scroll to position [0, 0]
click at [418, 186] on icon "Close" at bounding box center [417, 186] width 3 height 4
